Goal: Ask a question: Seek information or help from site administrators or community

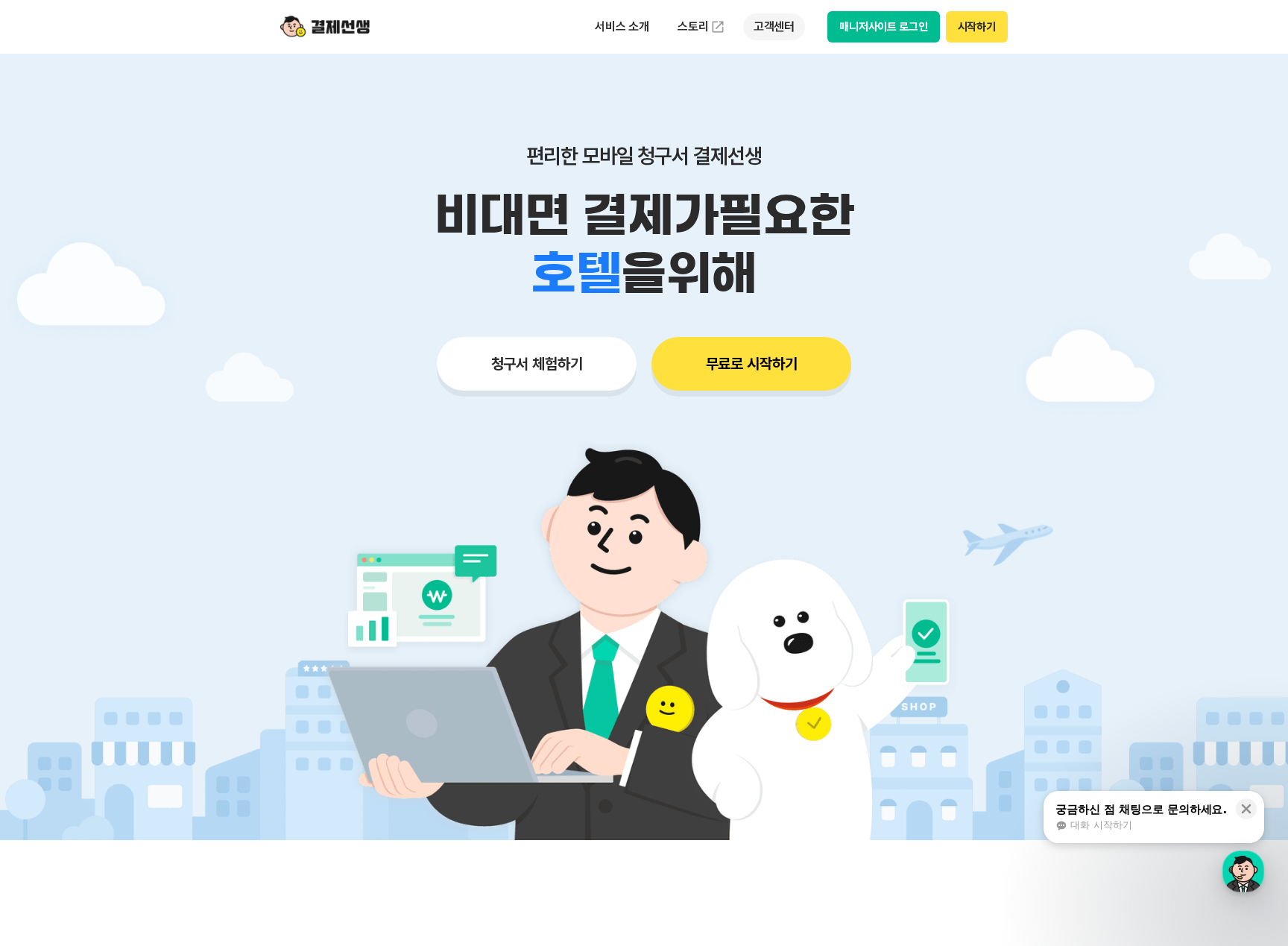
click at [776, 19] on p "고객센터" at bounding box center [774, 26] width 62 height 26
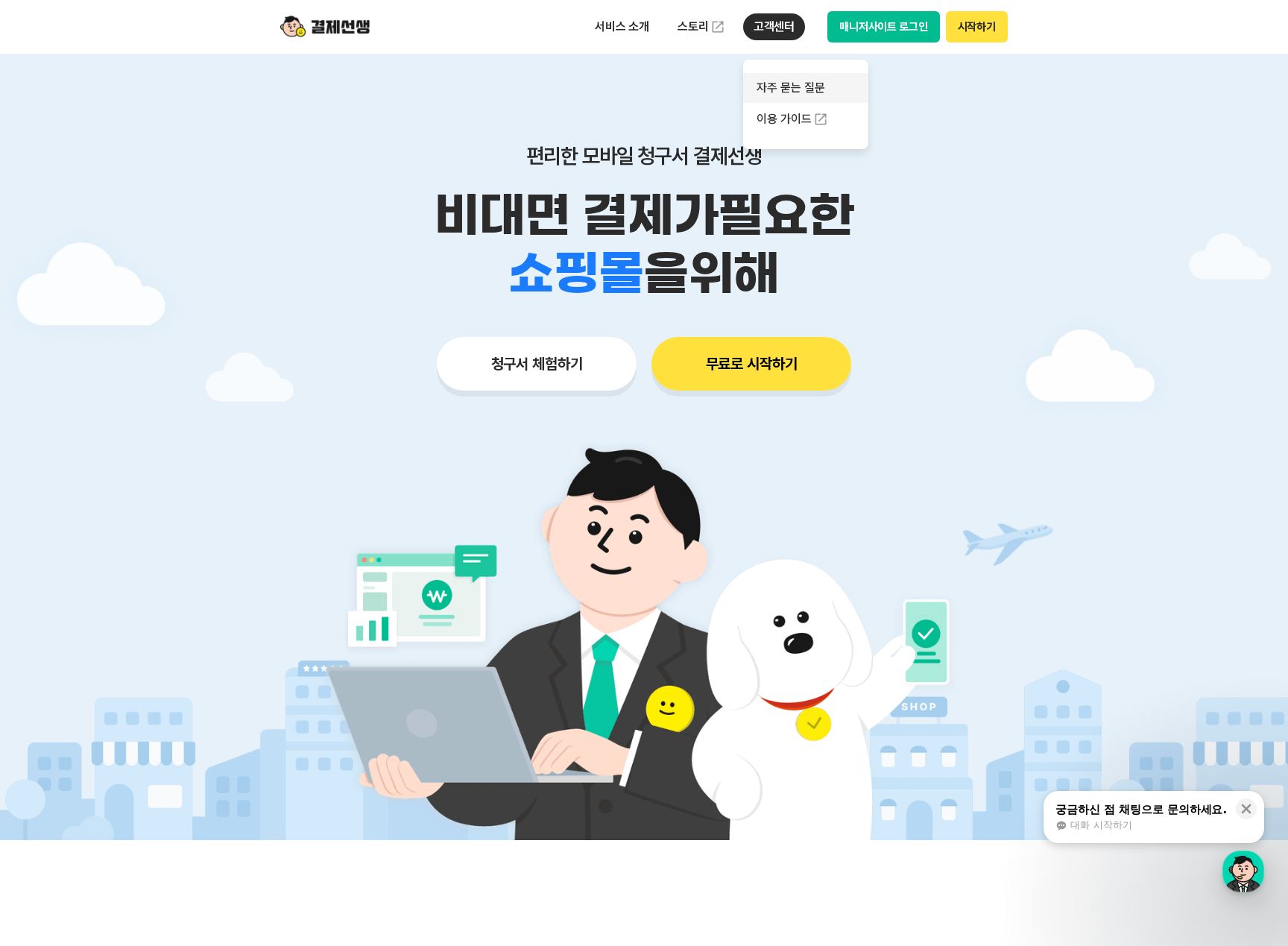
click at [794, 87] on link "자주 묻는 질문" at bounding box center [806, 88] width 125 height 29
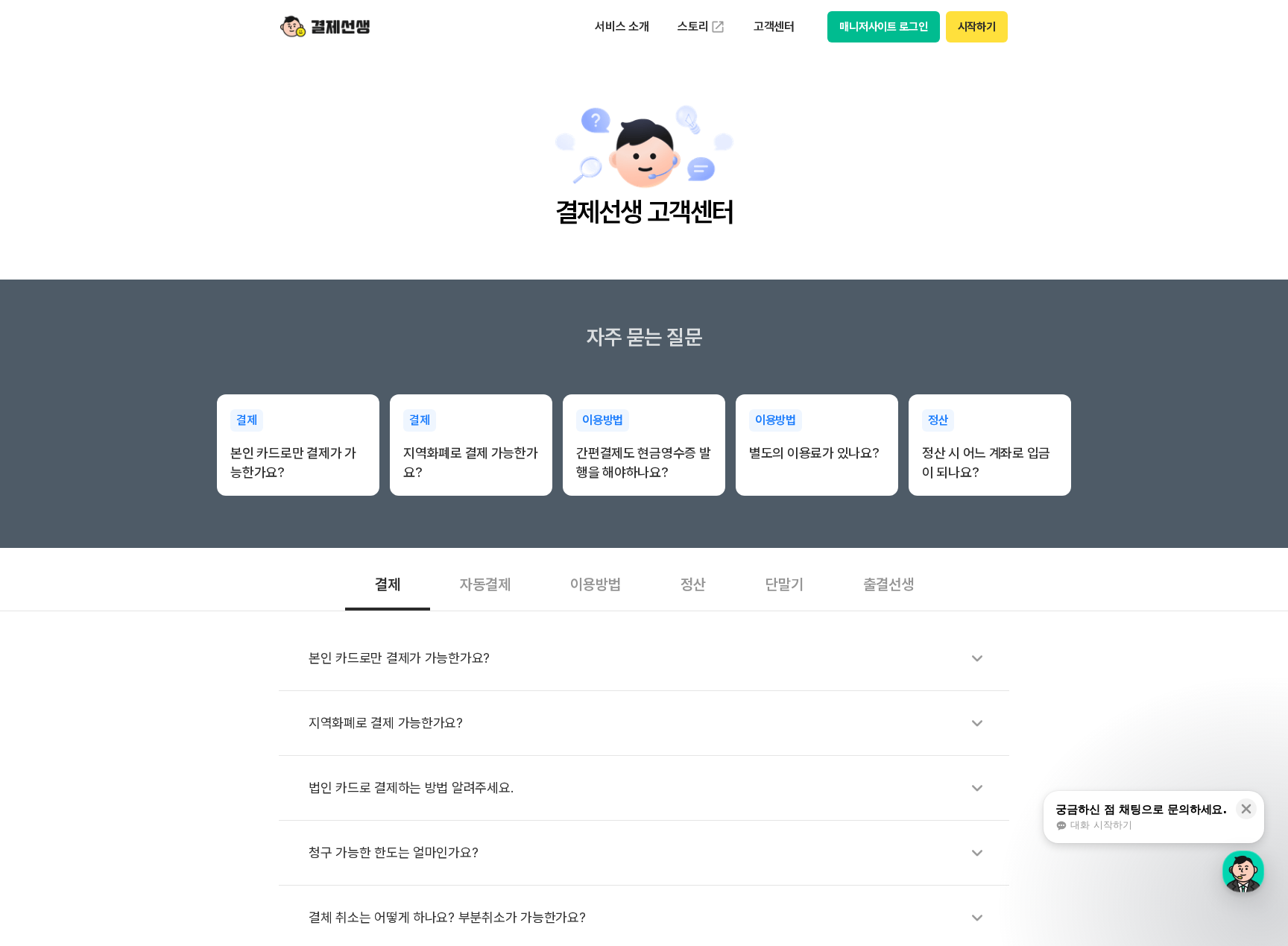
click at [1095, 821] on span "대화 시작하기" at bounding box center [1101, 826] width 61 height 14
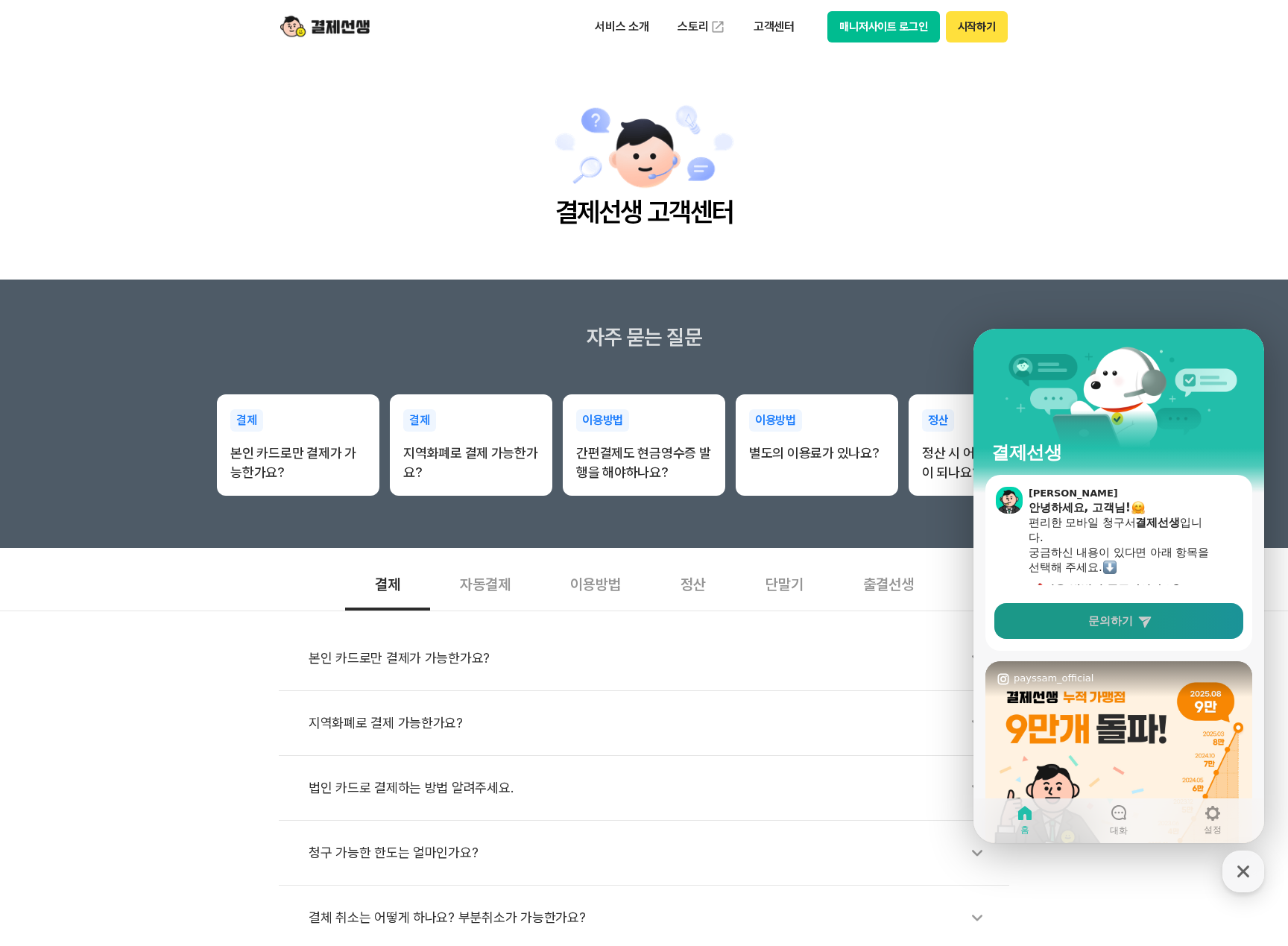
click at [1106, 604] on link "문의하기" at bounding box center [1119, 621] width 249 height 36
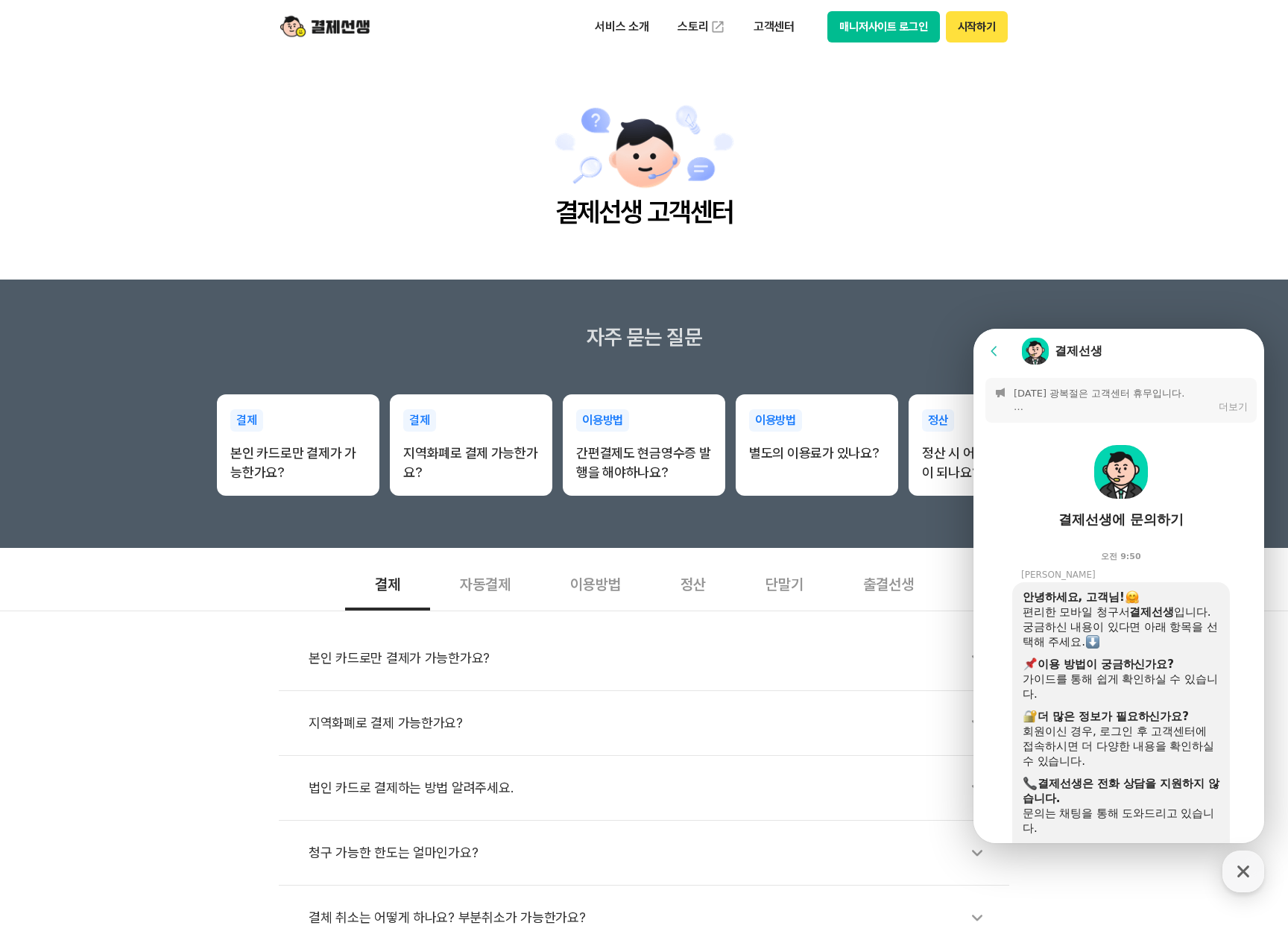
click at [989, 351] on icon at bounding box center [994, 351] width 15 height 15
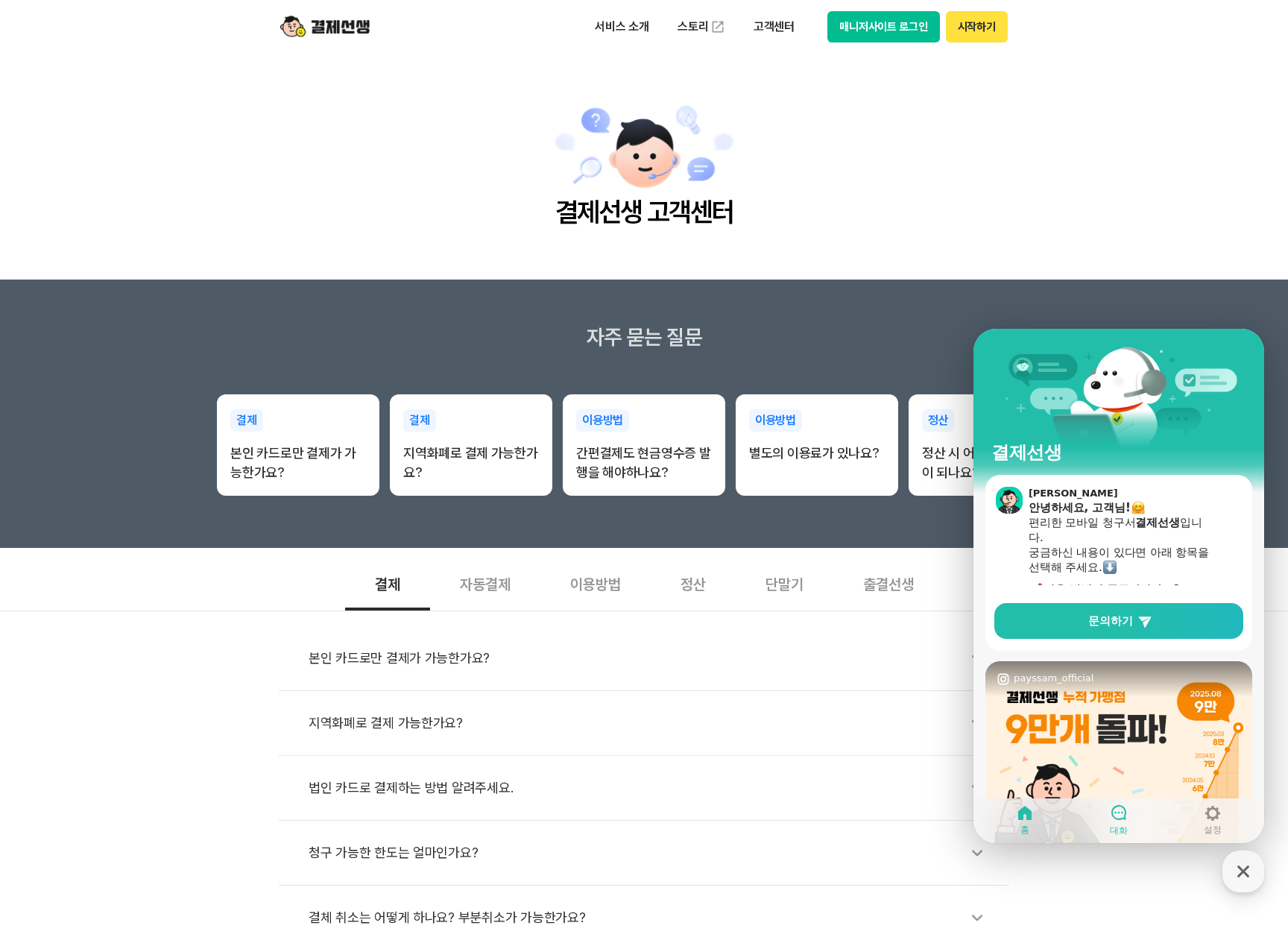
click at [1124, 821] on icon at bounding box center [1119, 813] width 18 height 18
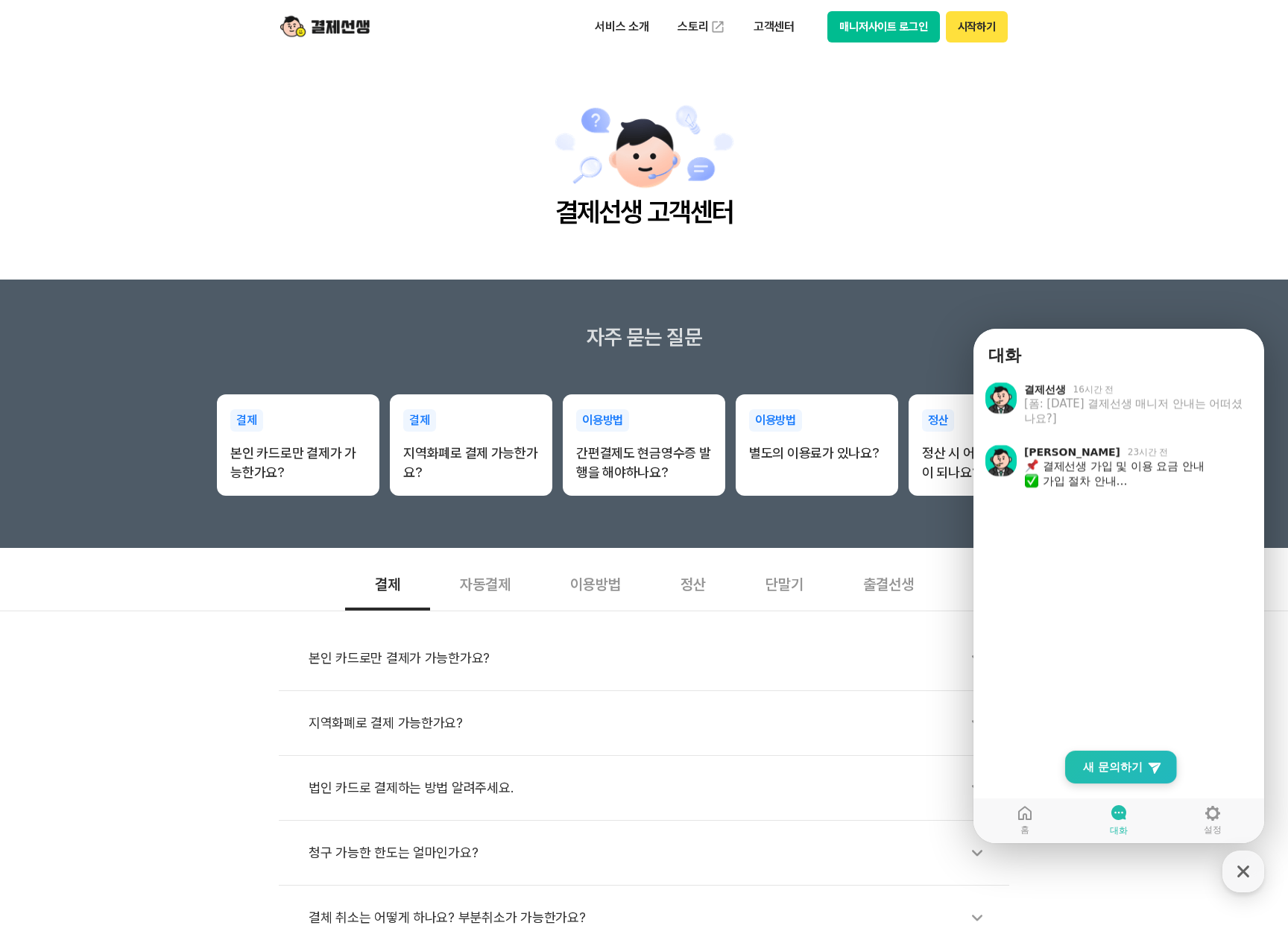
click at [1113, 770] on span "새 문의하기" at bounding box center [1113, 767] width 60 height 15
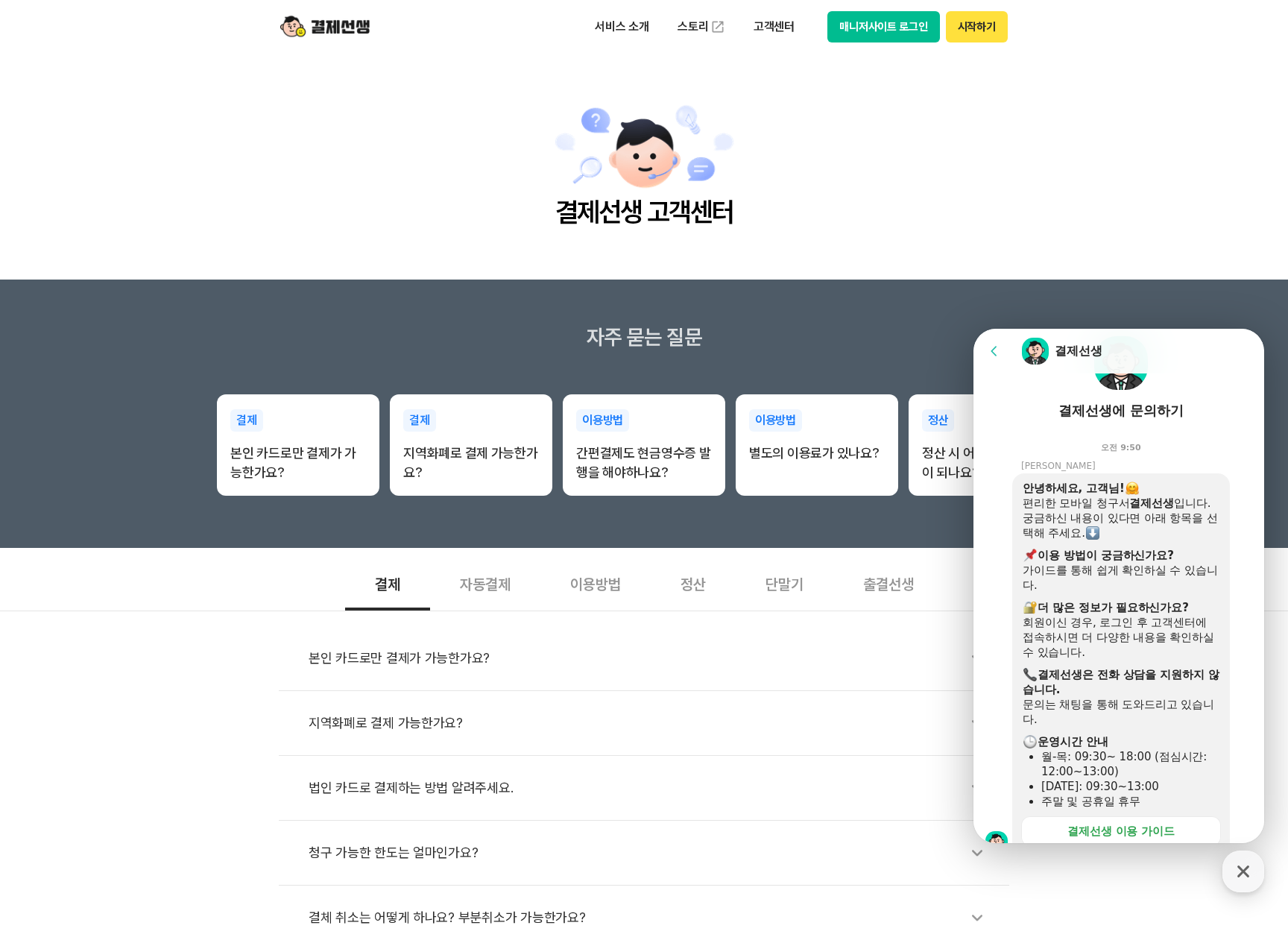
scroll to position [233, 0]
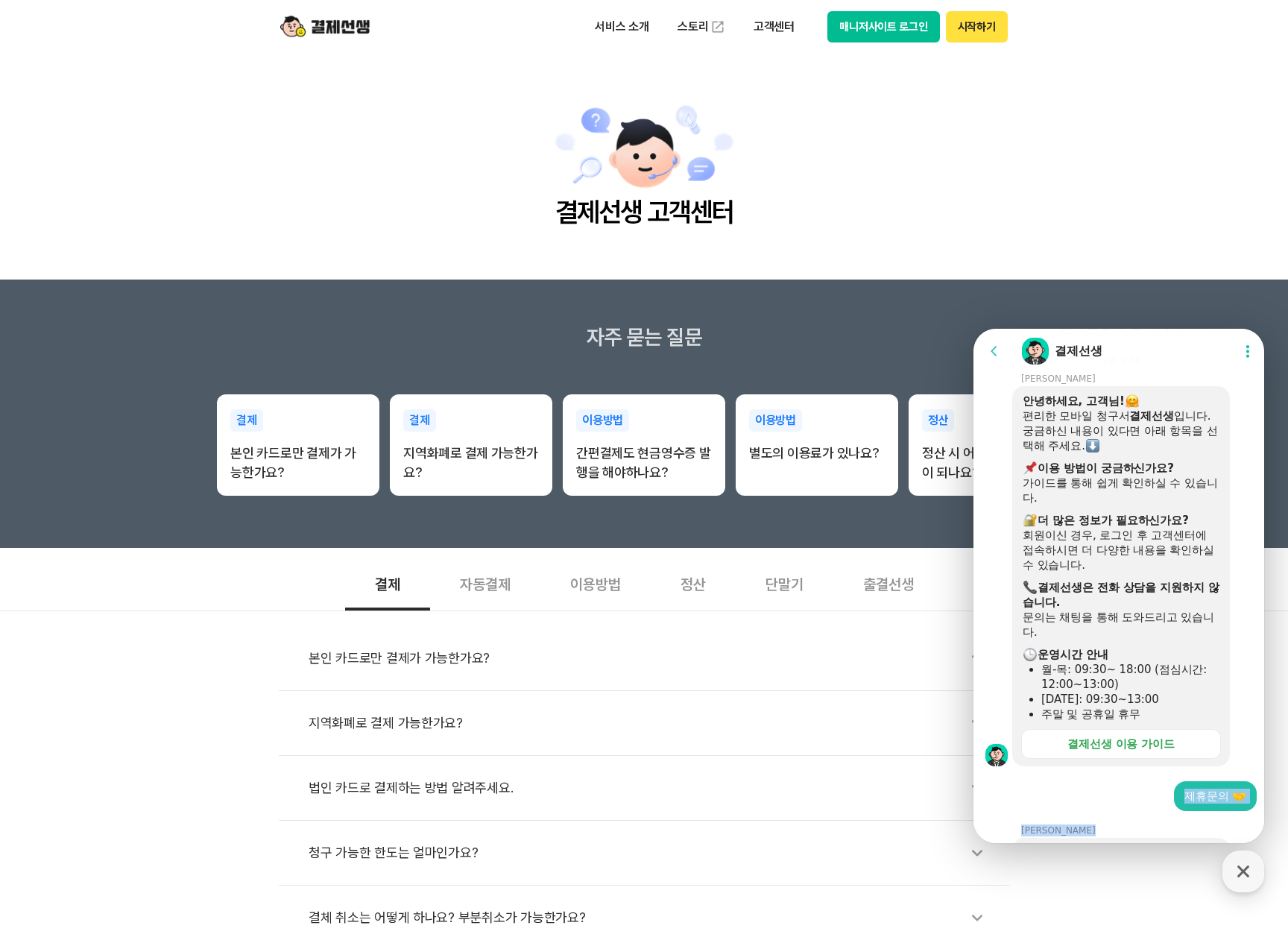
scroll to position [226, 0]
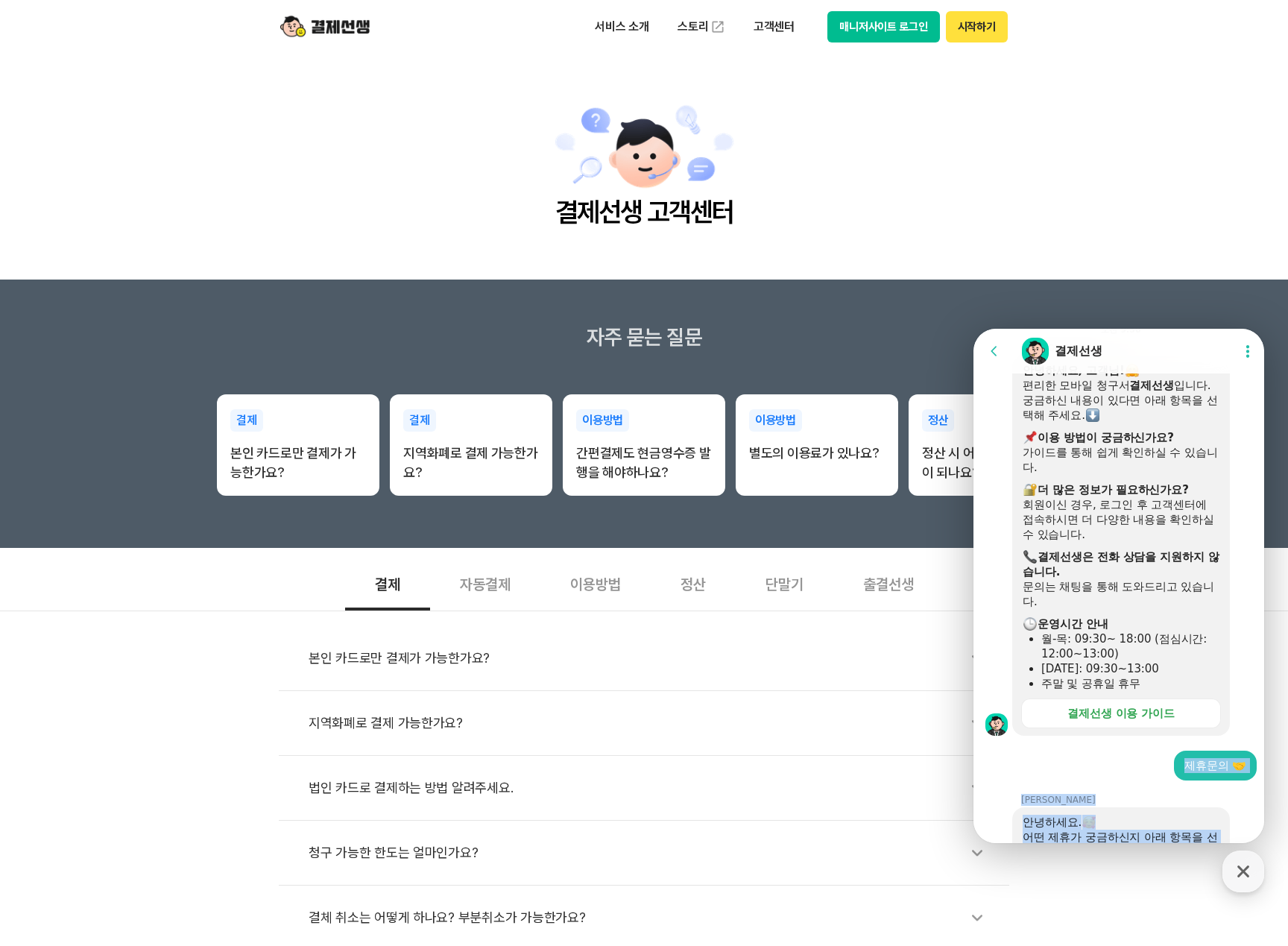
click at [1050, 881] on div "API(파트너 제휴) 광고 제휴 이전 단계로 돌아갈게요." at bounding box center [1133, 913] width 246 height 64
click at [1232, 924] on img at bounding box center [1239, 931] width 14 height 14
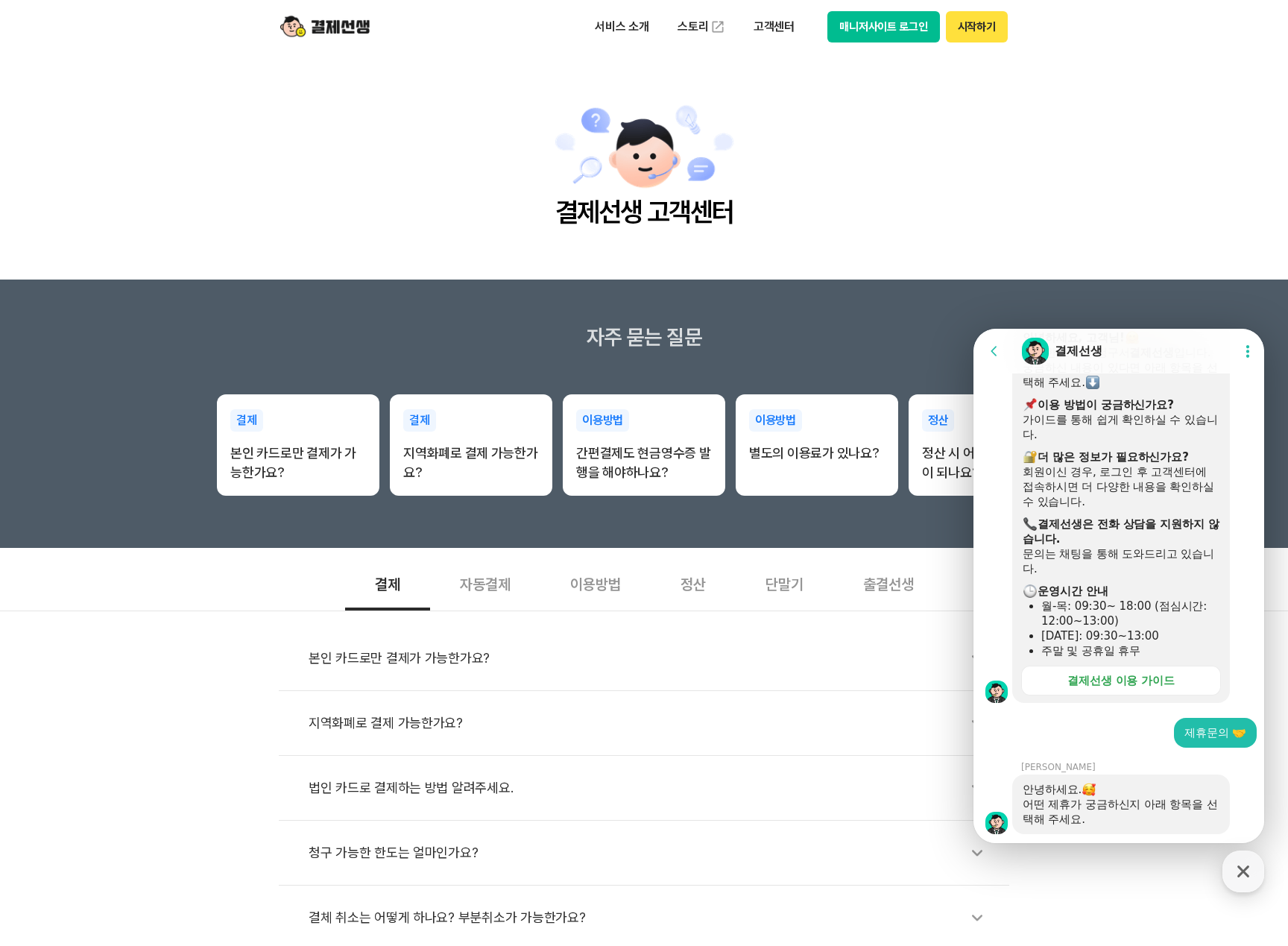
scroll to position [194, 0]
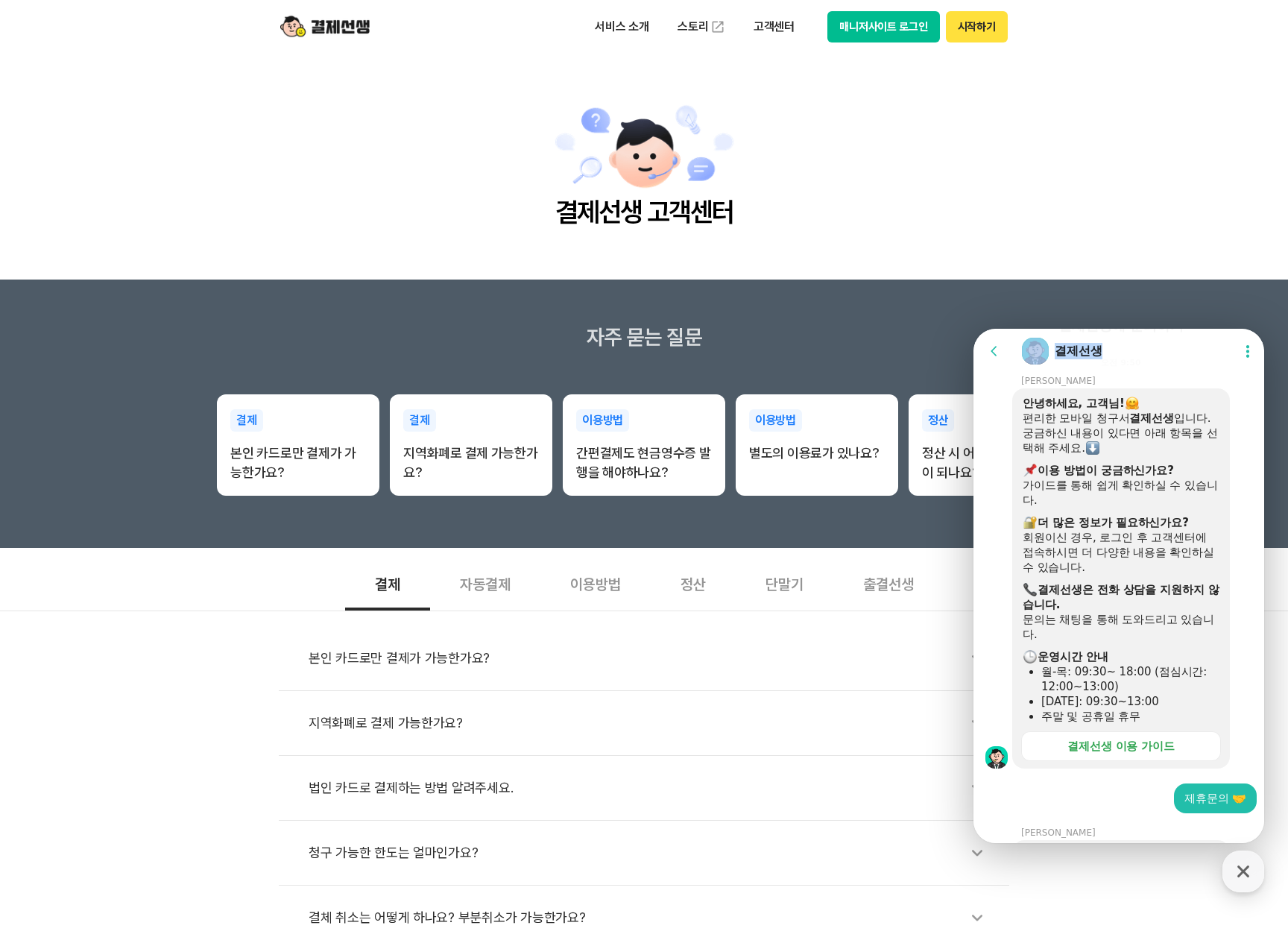
drag, startPoint x: 1106, startPoint y: 342, endPoint x: 854, endPoint y: -37, distance: 455.1
click at [974, 329] on html "Go to previous page Chat Room 결제선생 Show userchat action dialog Message List 8/1…" at bounding box center [1119, 329] width 291 height 0
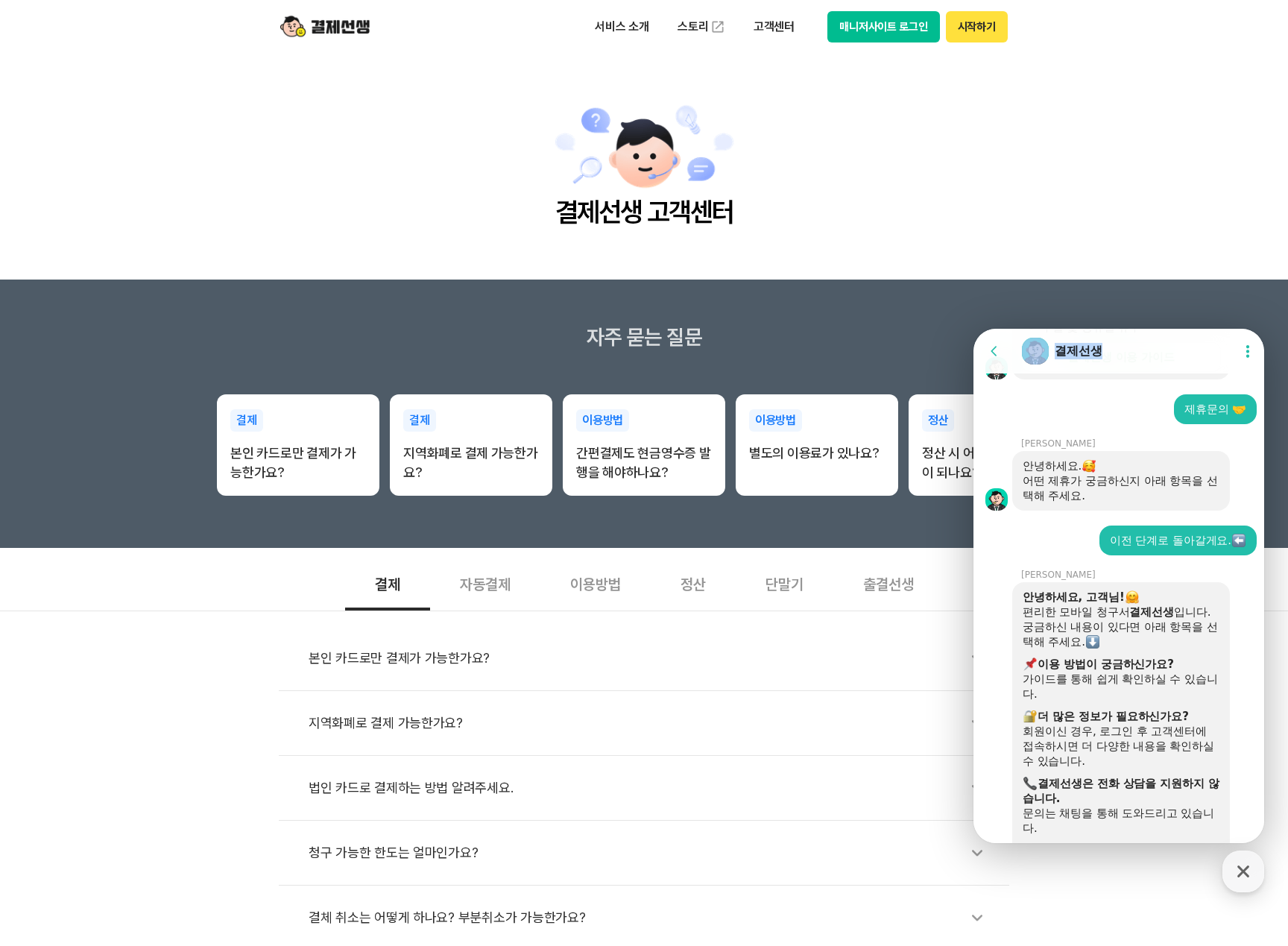
scroll to position [683, 0]
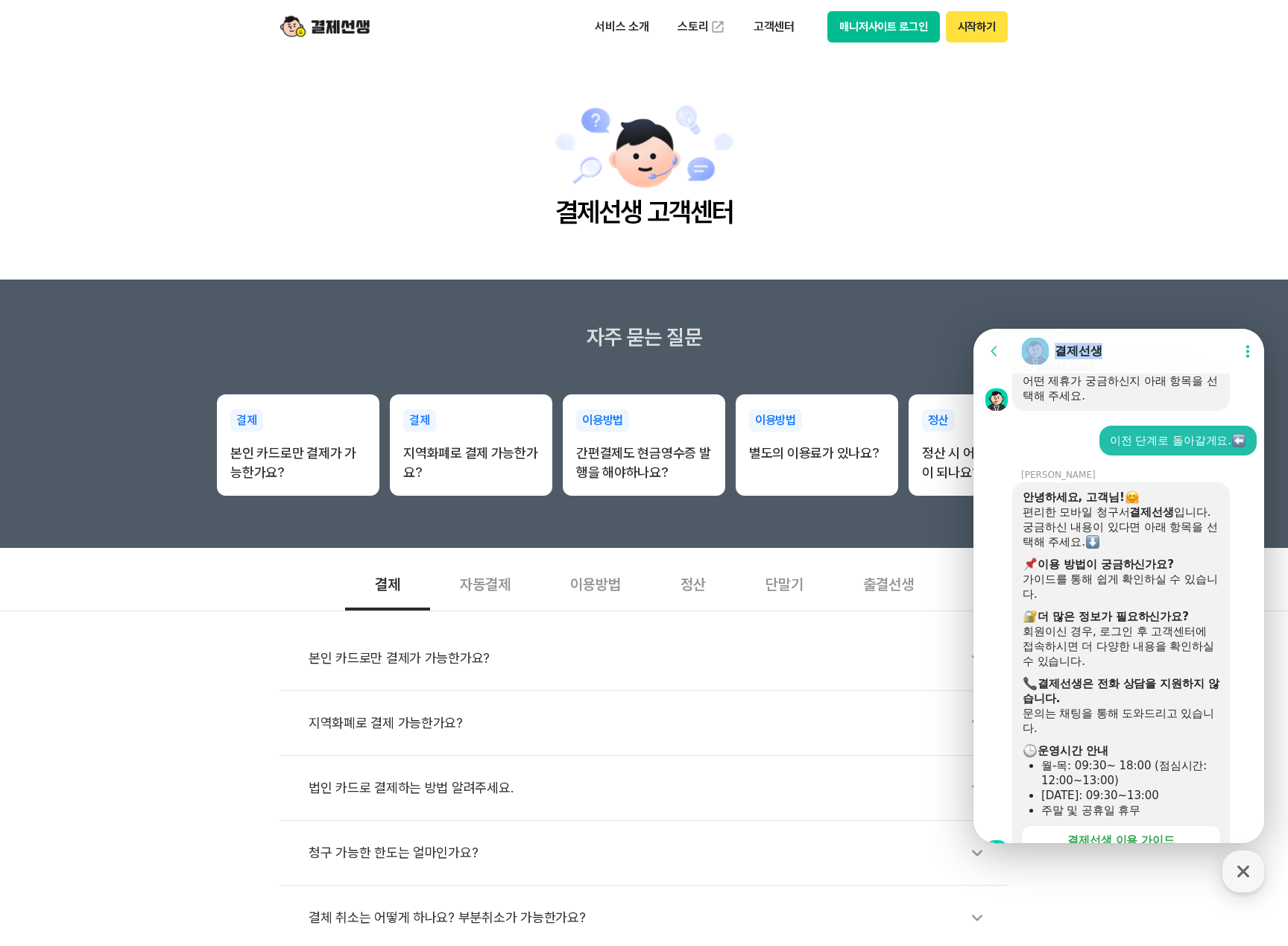
click at [1203, 912] on button "가입•이용방법 🫶" at bounding box center [1201, 926] width 112 height 29
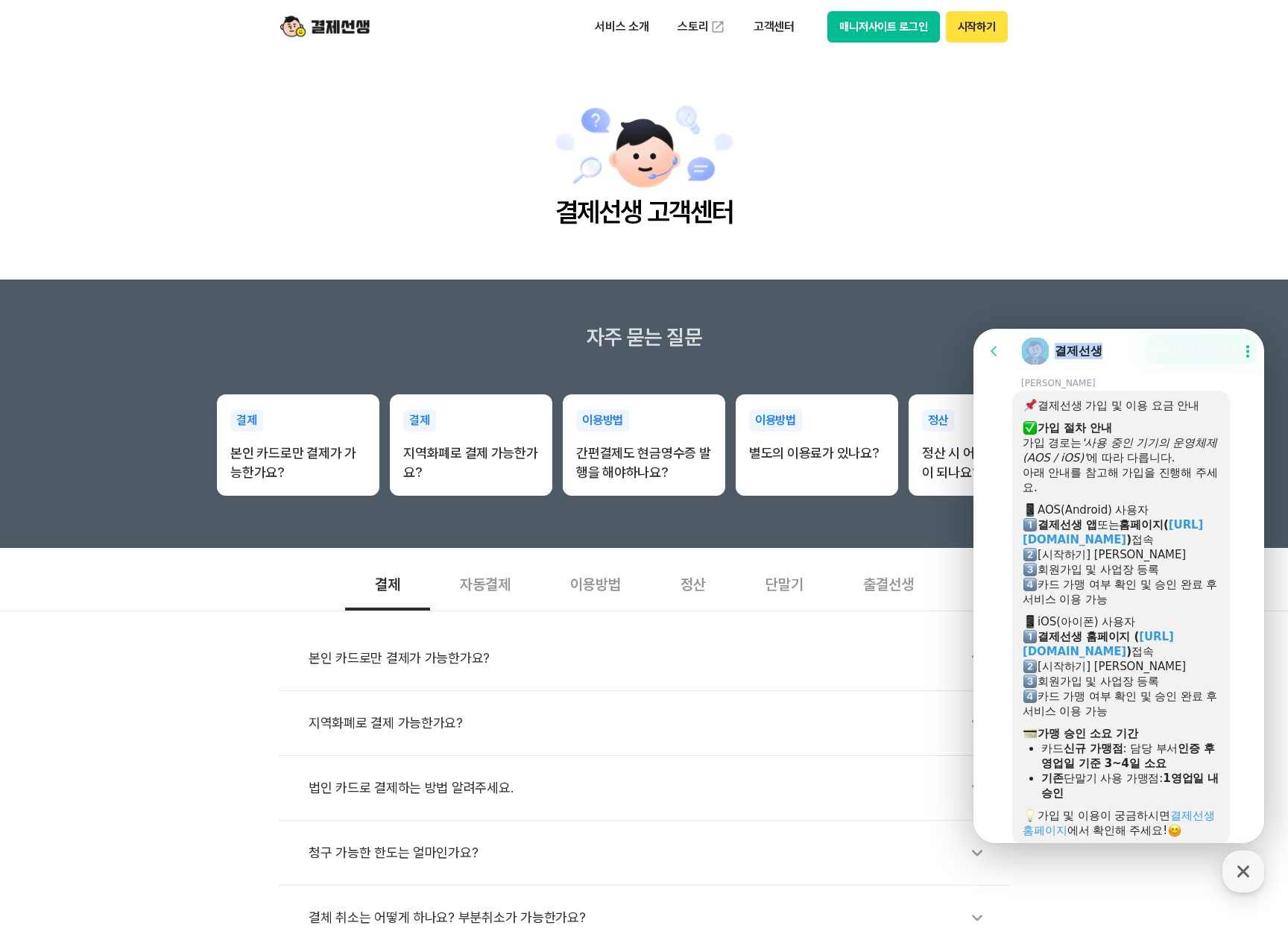
scroll to position [1235, 0]
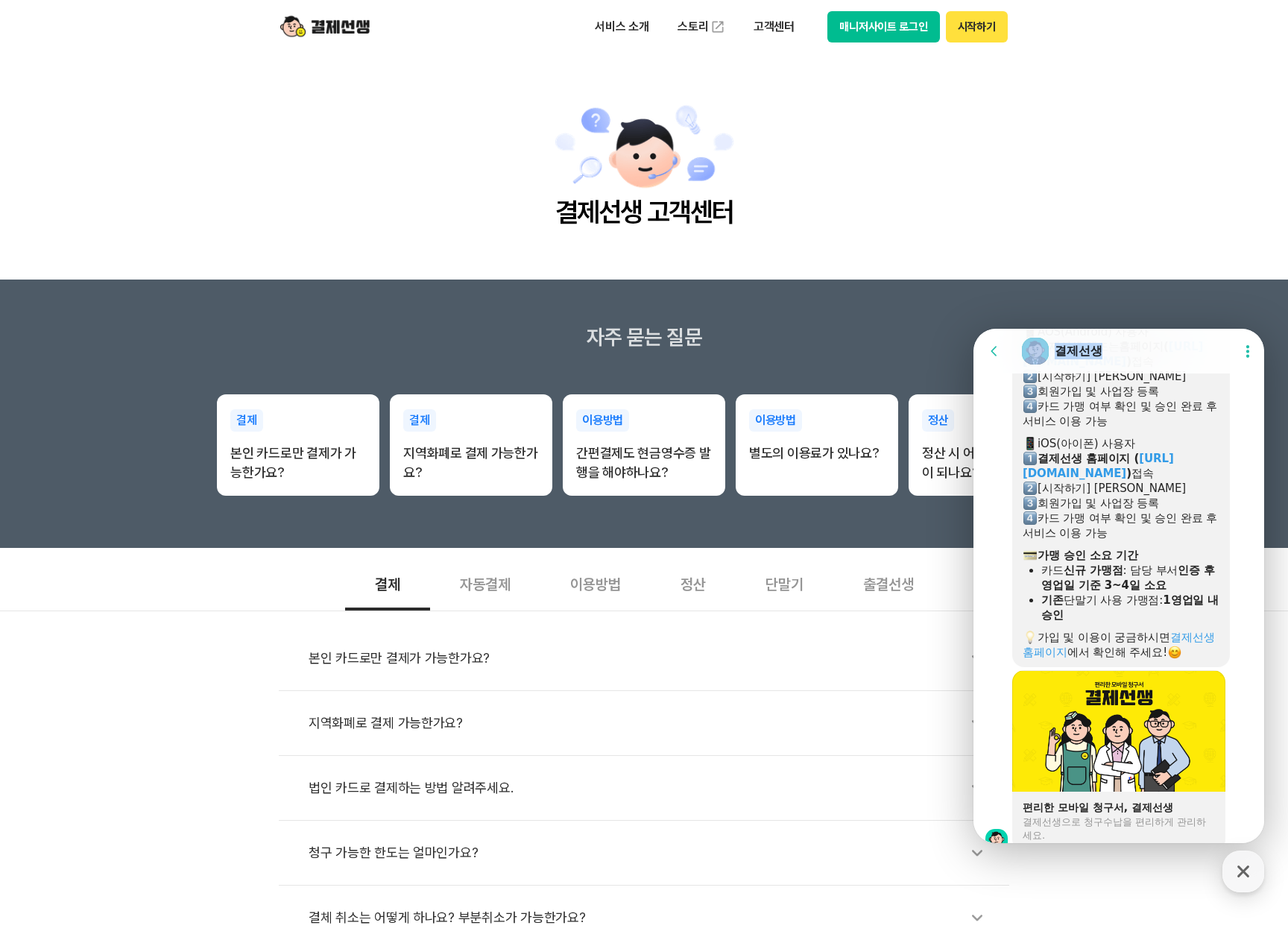
scroll to position [1481, 0]
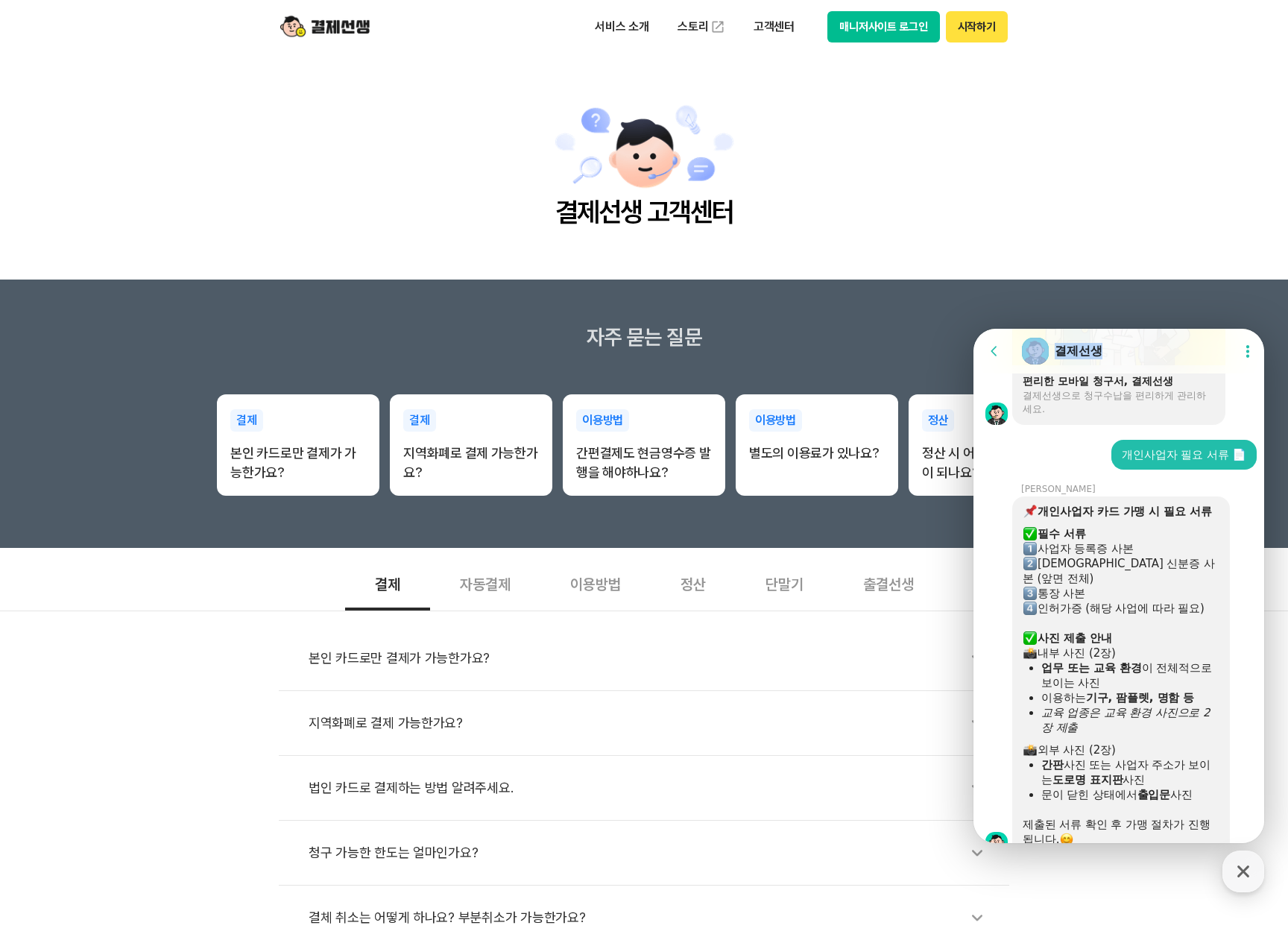
scroll to position [1831, 0]
type input "손경진"
type input "010-7637-7141"
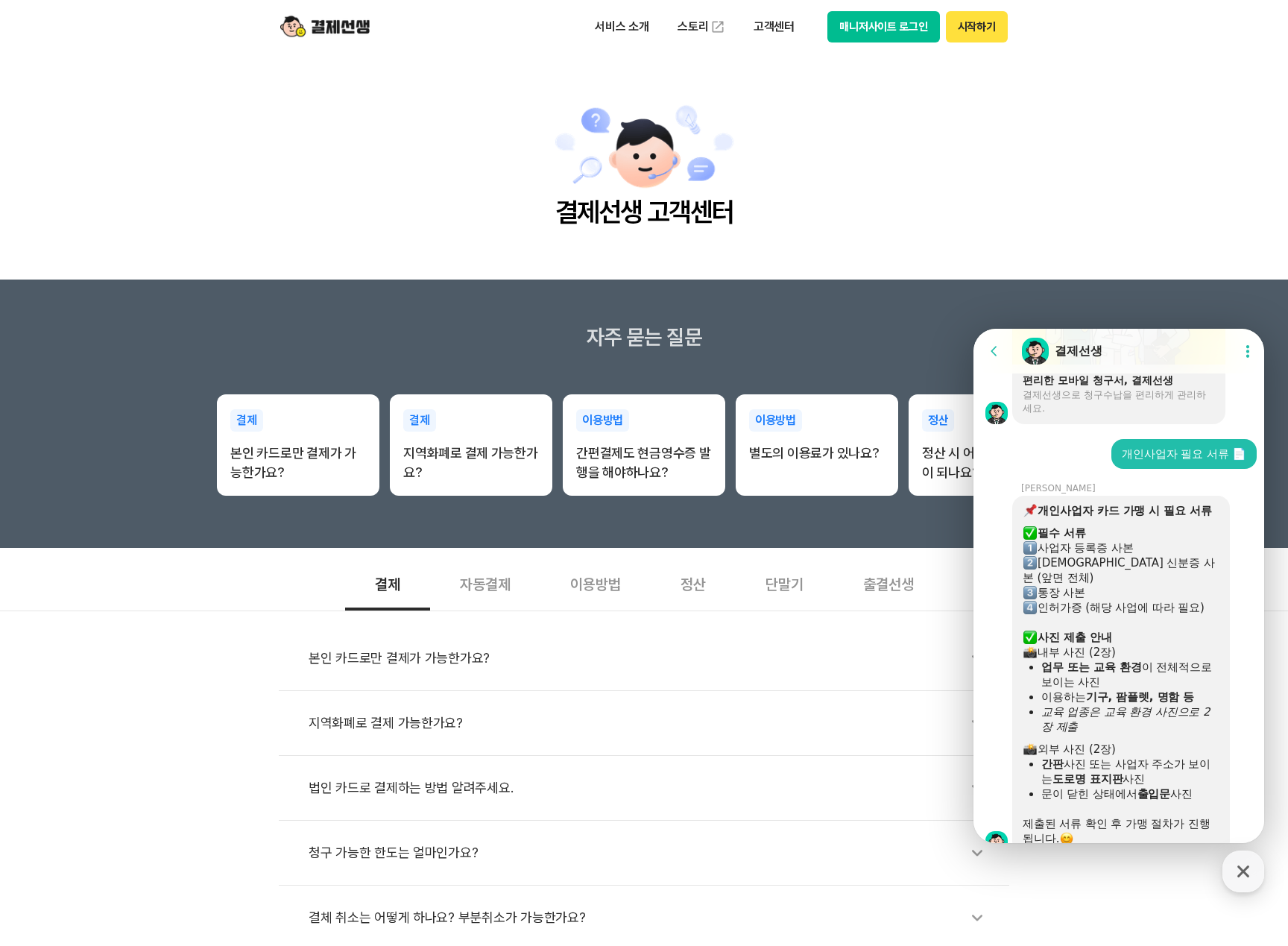
drag, startPoint x: 1100, startPoint y: 776, endPoint x: 2044, endPoint y: 1206, distance: 1037.3
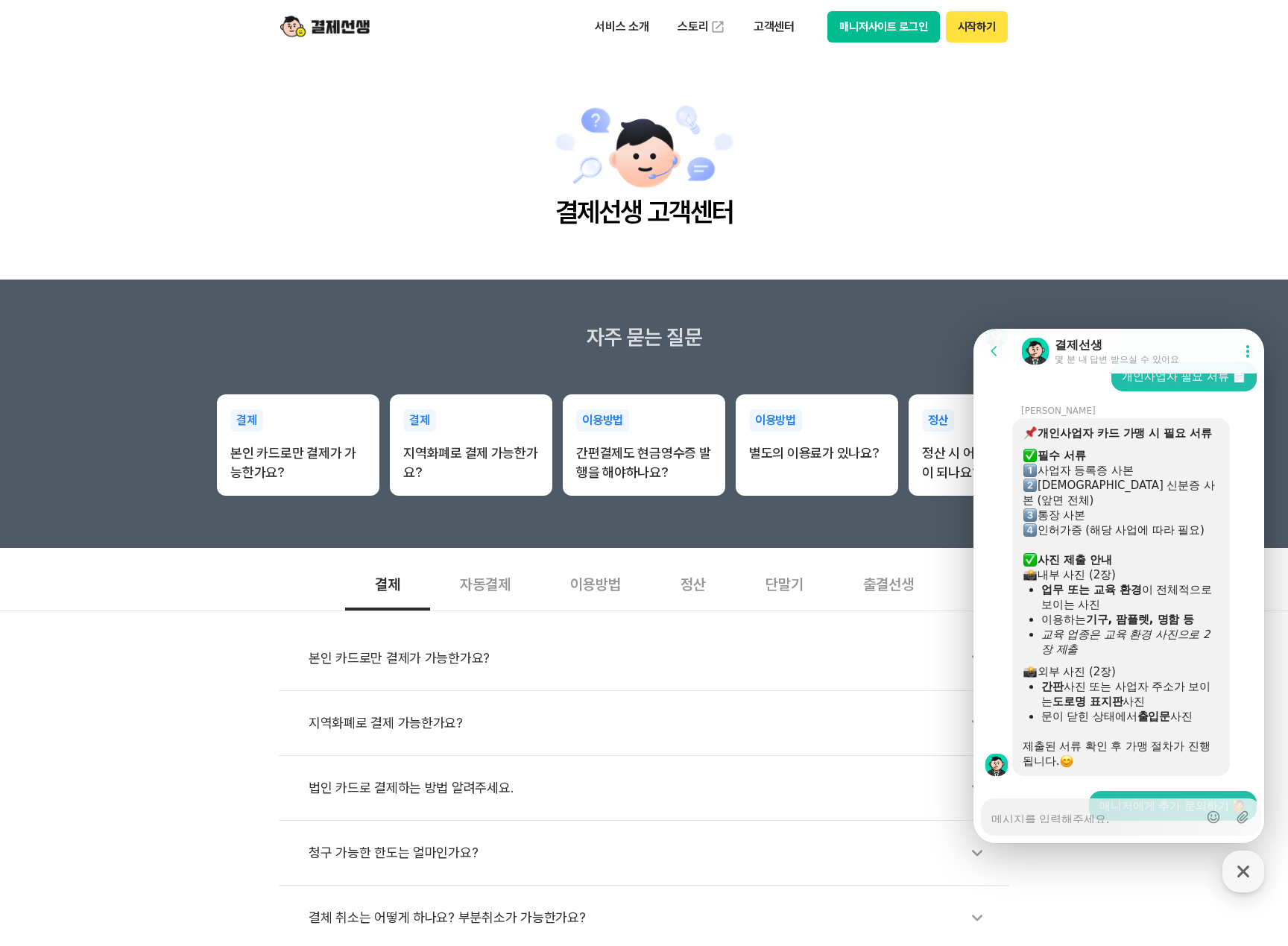
scroll to position [1933, 0]
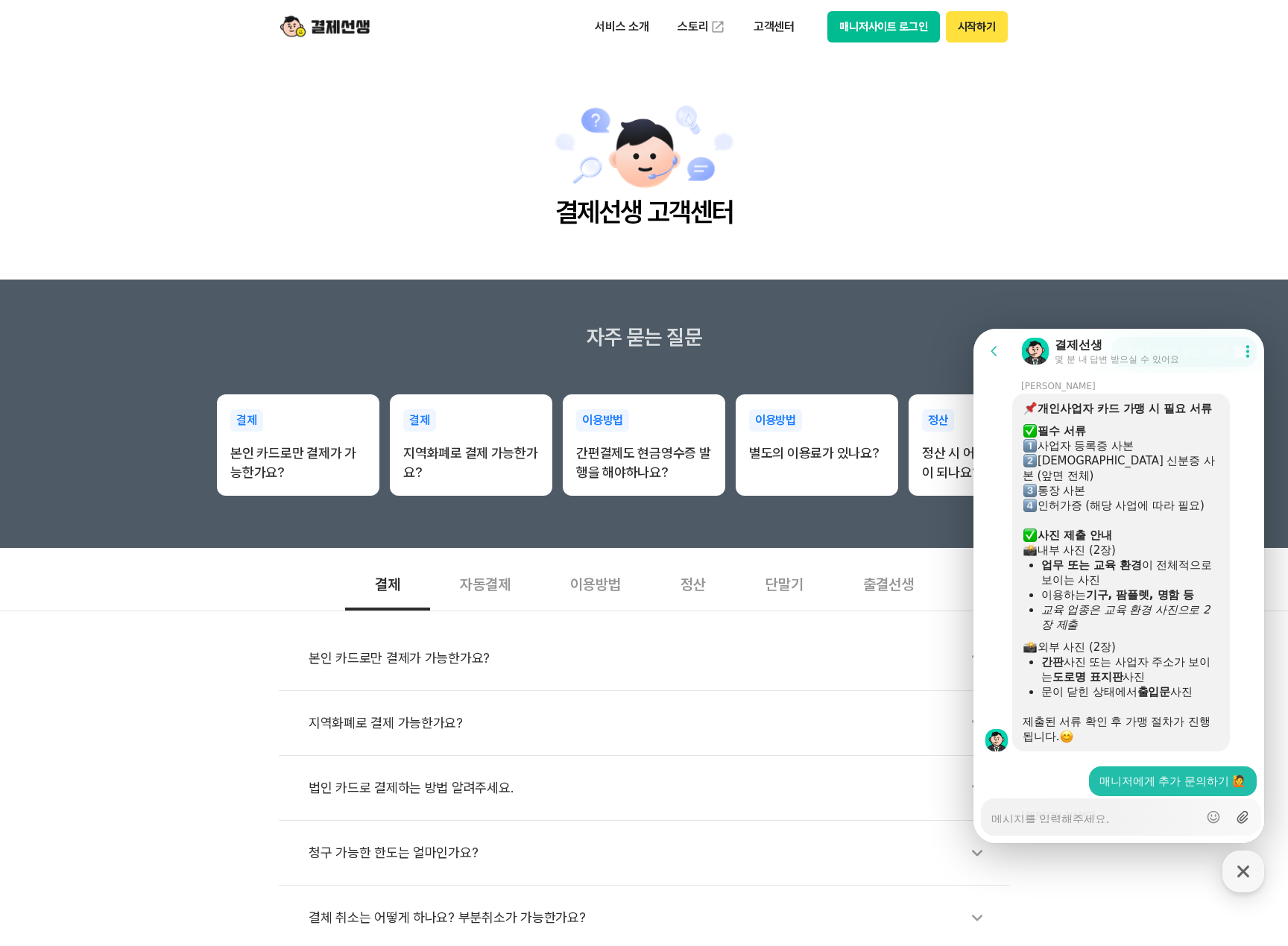
type textarea "x"
click at [1237, 816] on icon at bounding box center [1242, 817] width 11 height 13
click at [991, 817] on input "Upload file" at bounding box center [991, 817] width 1 height 1
type input "C:\fakepath\인세이버 557 88 00445 손경진 가맹점번호.png"
type textarea "x"
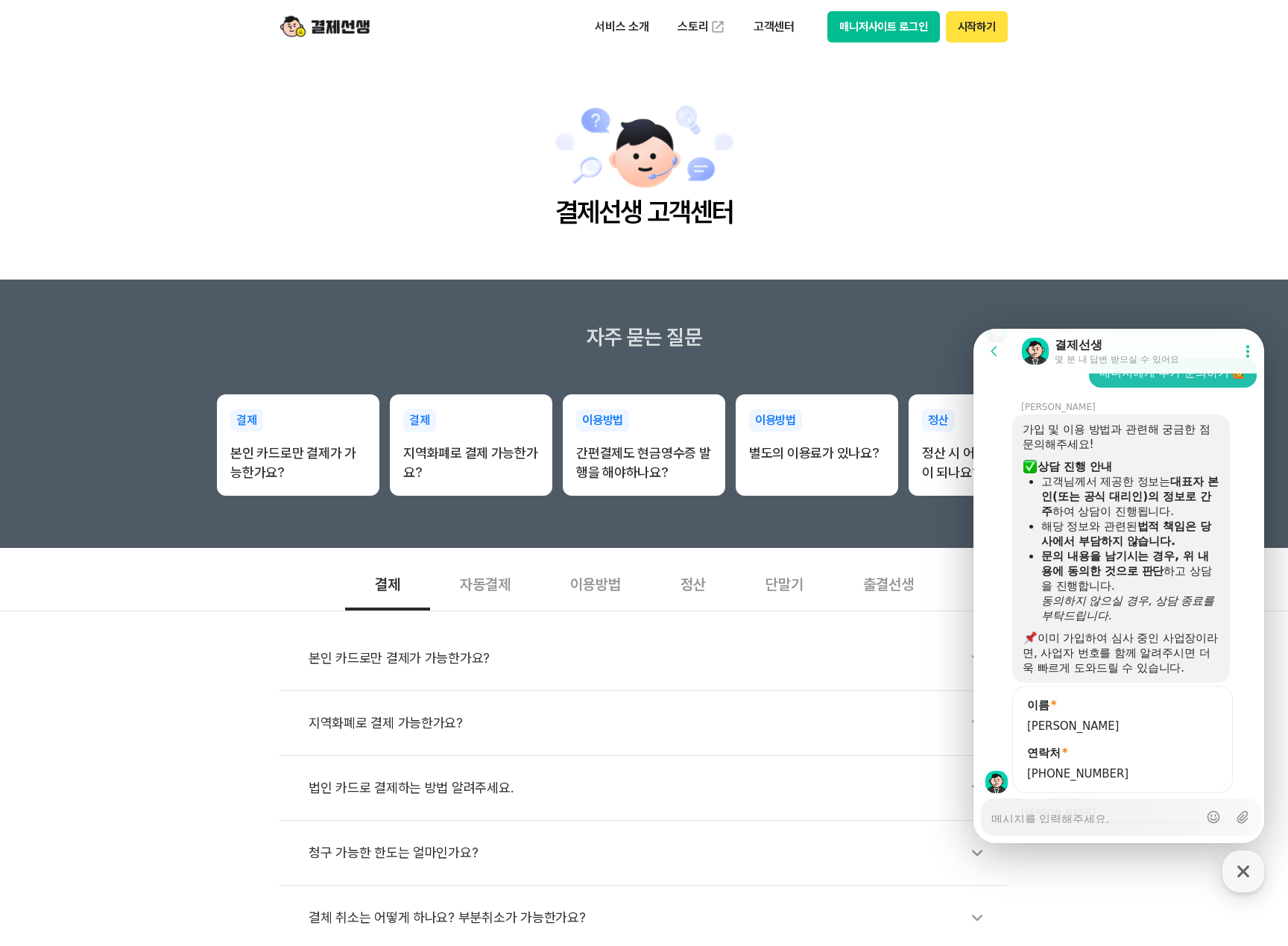
scroll to position [2297, 0]
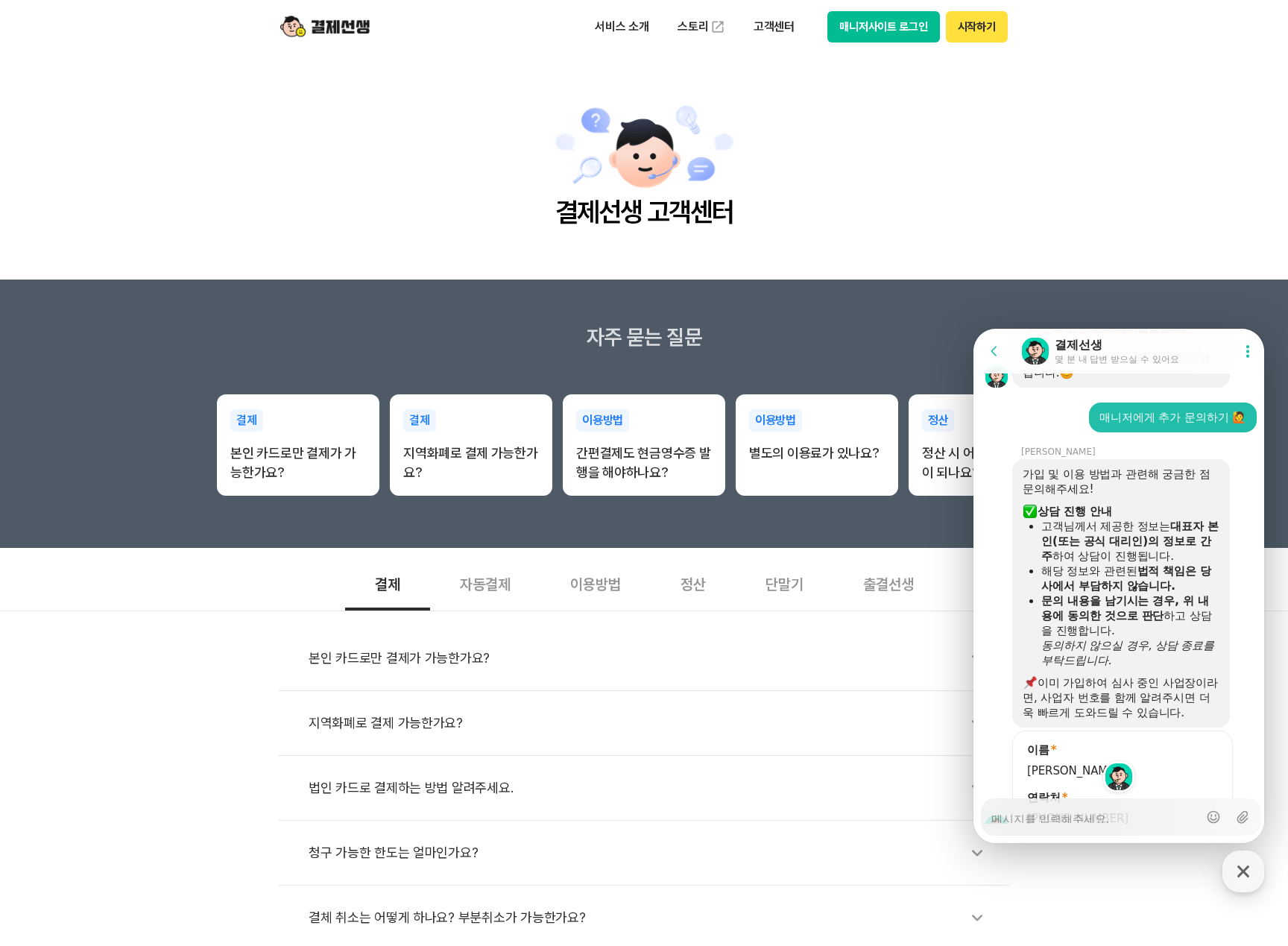
type textarea "x"
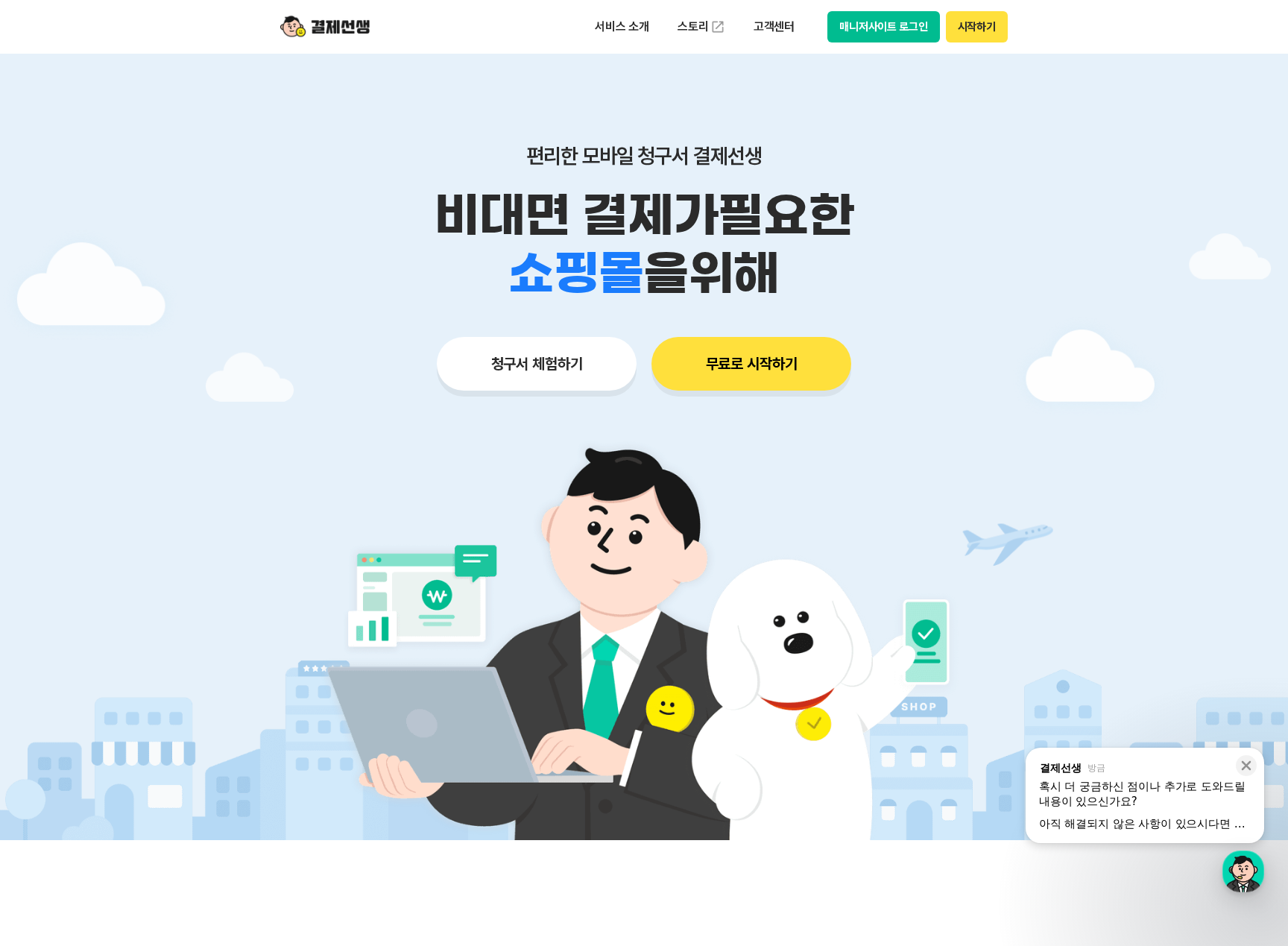
drag, startPoint x: 829, startPoint y: 235, endPoint x: 923, endPoint y: 111, distance: 155.6
click at [829, 235] on p "비대면 결제가 필요한" at bounding box center [644, 214] width 763 height 58
click at [895, 30] on button "매니저사이트 로그인" at bounding box center [883, 26] width 113 height 31
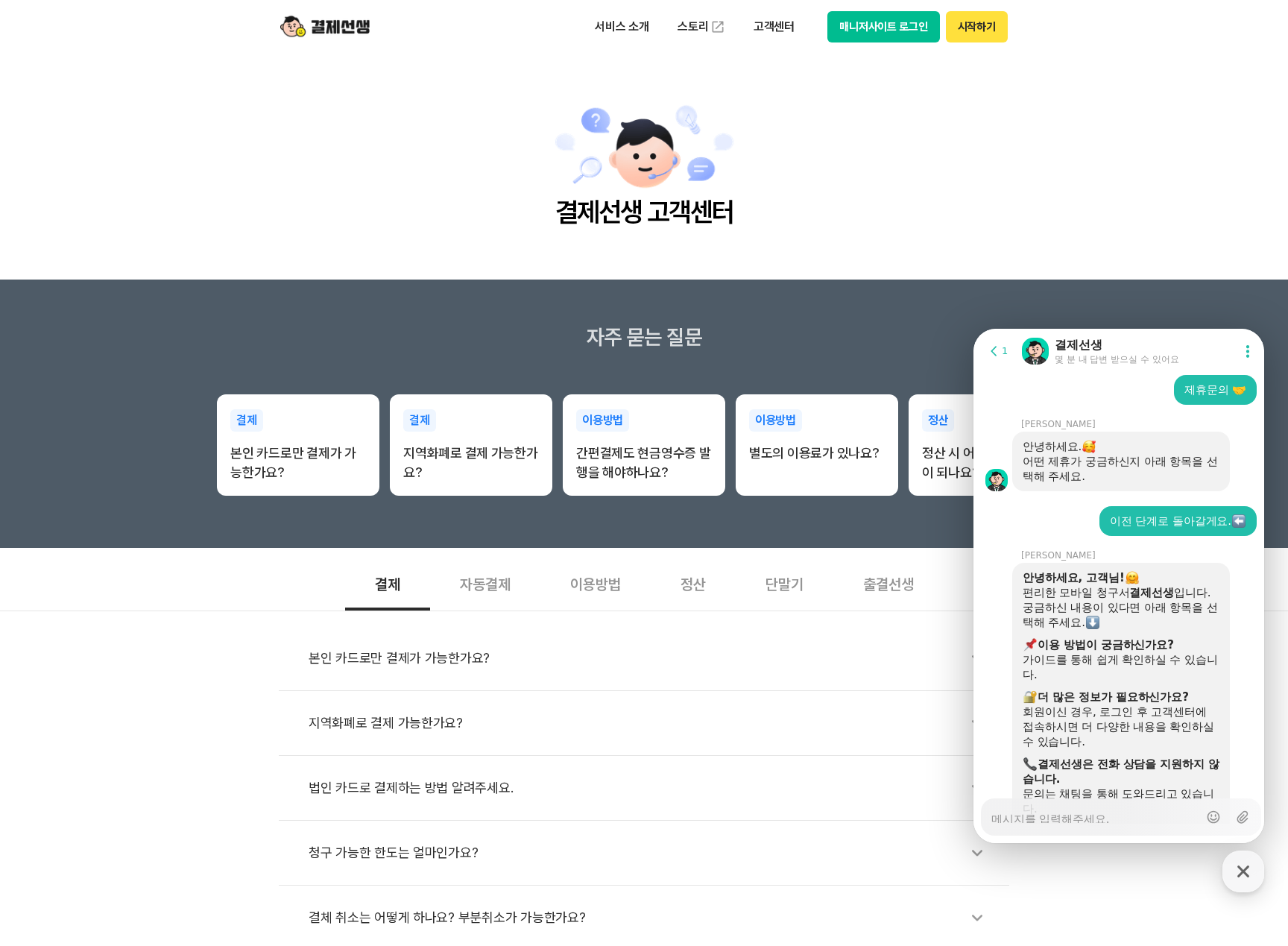
scroll to position [2960, 0]
